Goal: Find specific page/section: Find specific page/section

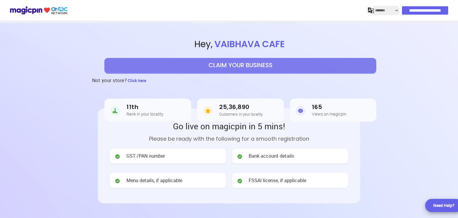
select select "*******"
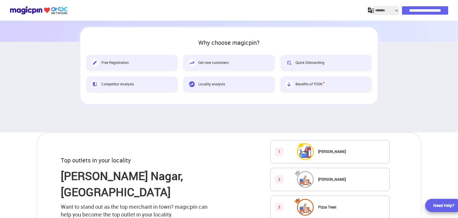
scroll to position [235, 0]
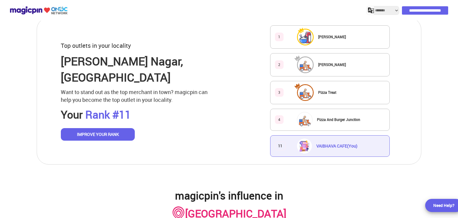
scroll to position [343, 0]
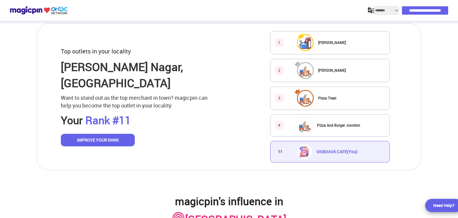
click at [312, 148] on div "VAIBHAVA CAFE (You)" at bounding box center [327, 151] width 61 height 15
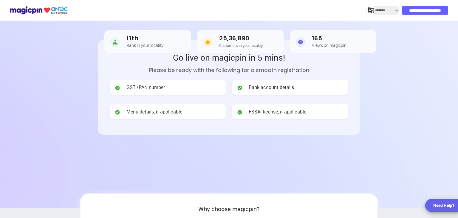
scroll to position [0, 0]
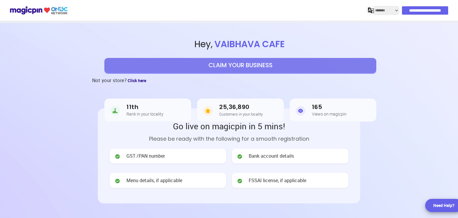
click at [135, 81] on span "Click here" at bounding box center [137, 81] width 18 height 6
select select "*******"
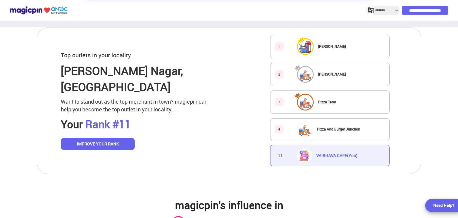
scroll to position [340, 0]
click at [322, 77] on div "[PERSON_NAME]" at bounding box center [321, 74] width 49 height 17
click at [321, 103] on div "Pizza Treat" at bounding box center [316, 101] width 39 height 17
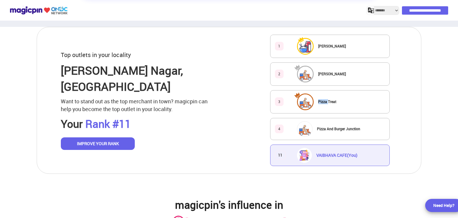
click at [303, 100] on img at bounding box center [305, 101] width 15 height 15
click at [128, 137] on button "IMPROVE YOUR RANK" at bounding box center [98, 143] width 74 height 13
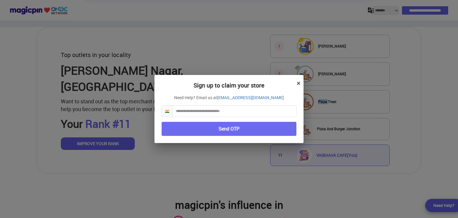
click at [298, 83] on button "×" at bounding box center [299, 83] width 4 height 10
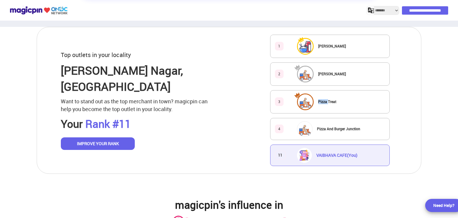
click at [386, 11] on select "**********" at bounding box center [386, 10] width 25 height 8
click at [184, 60] on div "Top outlets in your locality [PERSON_NAME][GEOGRAPHIC_DATA] , [GEOGRAPHIC_DATA]…" at bounding box center [138, 100] width 154 height 99
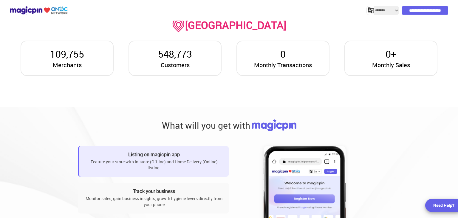
scroll to position [546, 0]
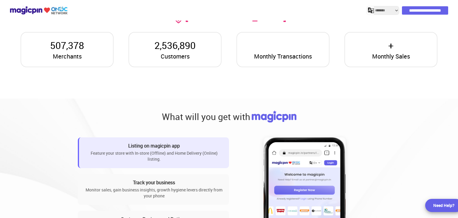
click at [450, 205] on div "Need Help?" at bounding box center [443, 205] width 21 height 6
click at [434, 206] on div "Need Help?" at bounding box center [443, 205] width 21 height 6
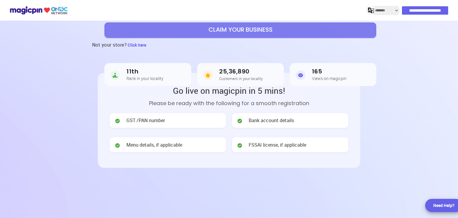
scroll to position [35, 0]
